Goal: Information Seeking & Learning: Find specific fact

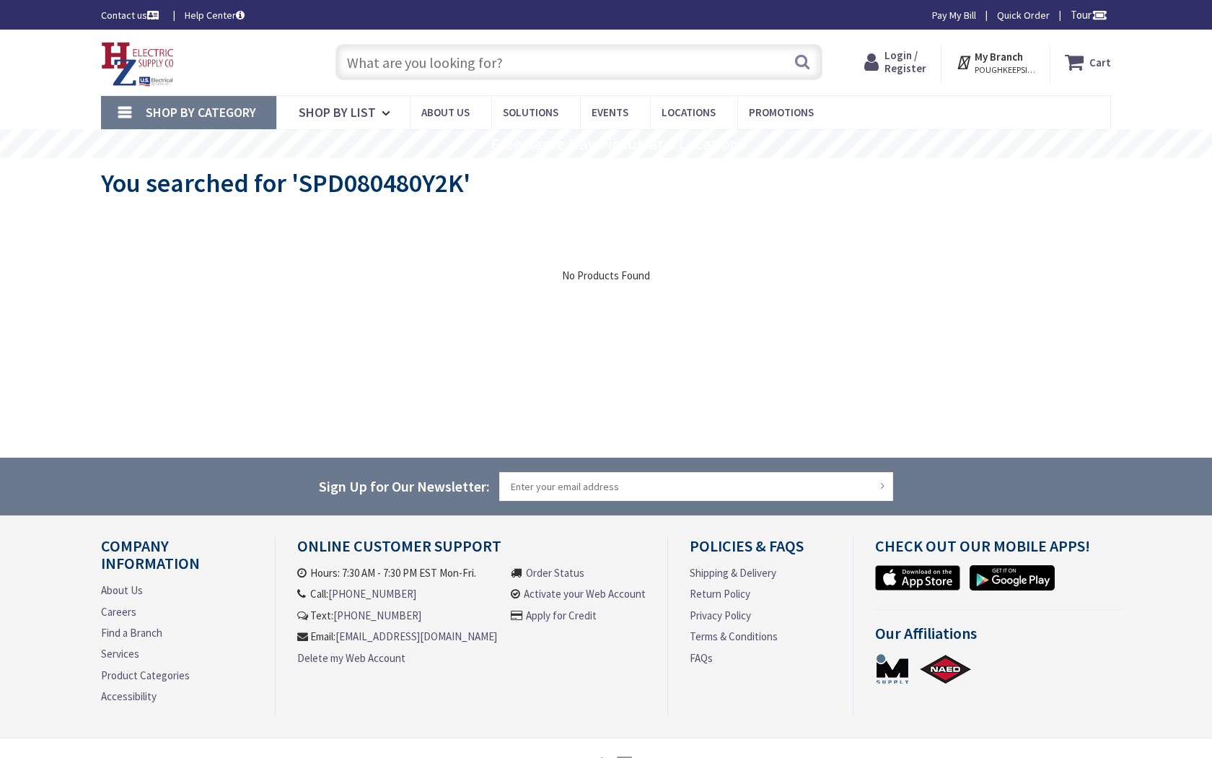
type input "U.S. Rte 1, Washington, DC 20001, USA"
